Goal: Task Accomplishment & Management: Use online tool/utility

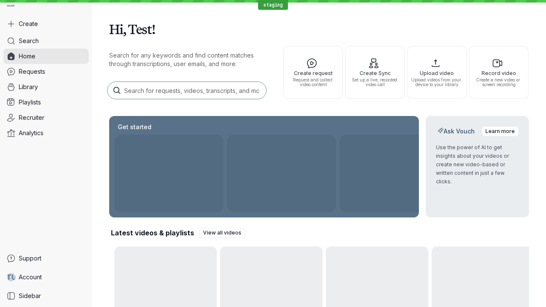
click at [46, 24] on button "Create" at bounding box center [45, 23] width 85 height 15
